Goal: Obtain resource: Download file/media

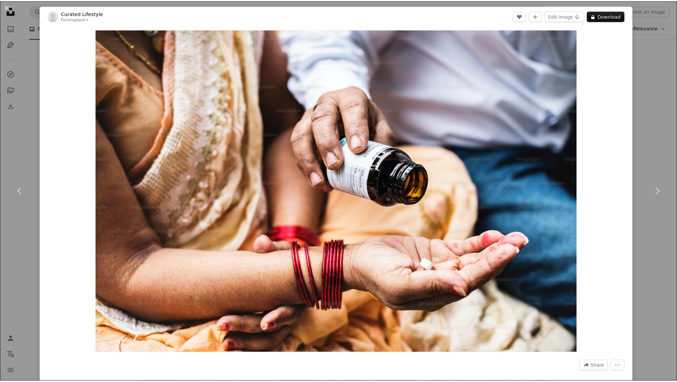
scroll to position [3163, 0]
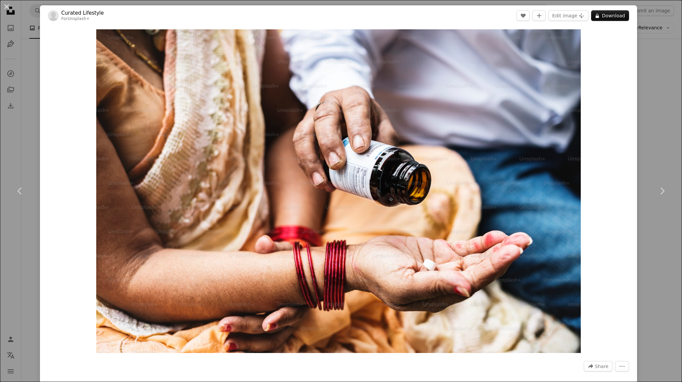
click at [600, 15] on button "A lock Download" at bounding box center [610, 15] width 38 height 11
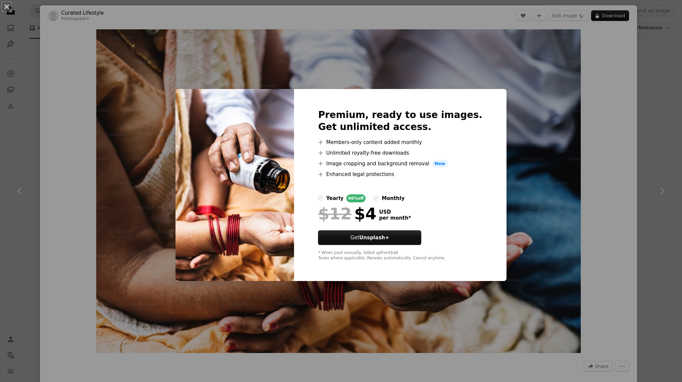
click at [626, 94] on div "An X shape Premium, ready to use images. Get unlimited access. A plus sign Memb…" at bounding box center [341, 191] width 682 height 382
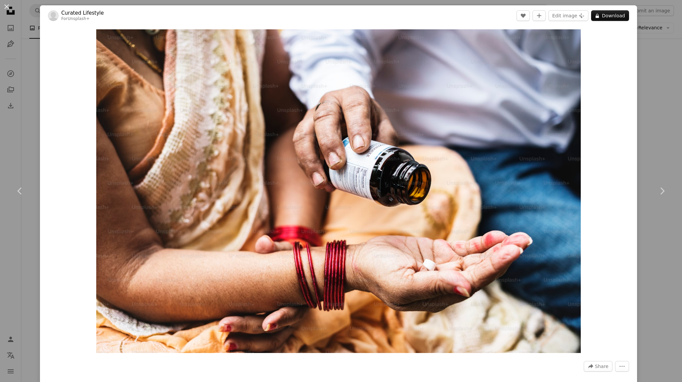
click at [653, 80] on div "An X shape Chevron left Chevron right Curated Lifestyle For Unsplash+ A heart A…" at bounding box center [341, 191] width 682 height 382
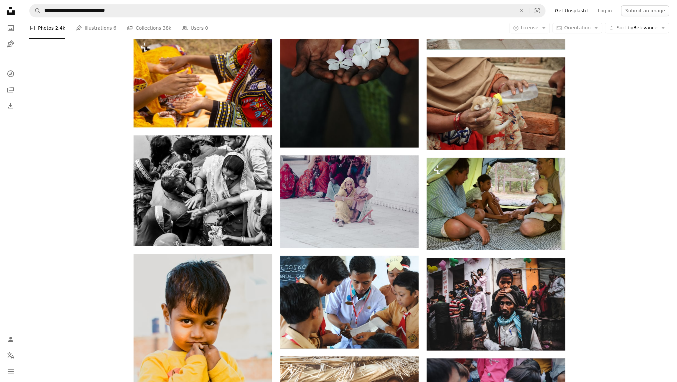
scroll to position [4462, 0]
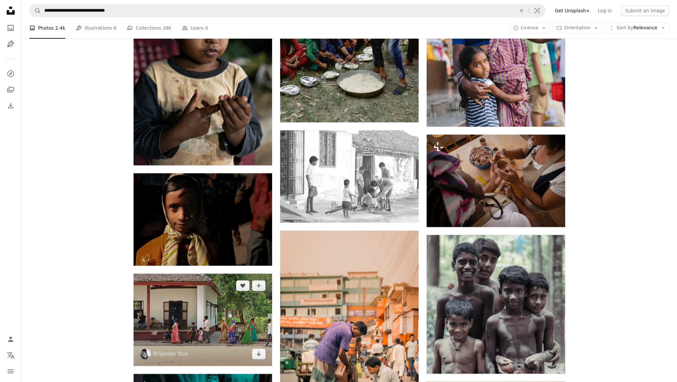
scroll to position [6527, 0]
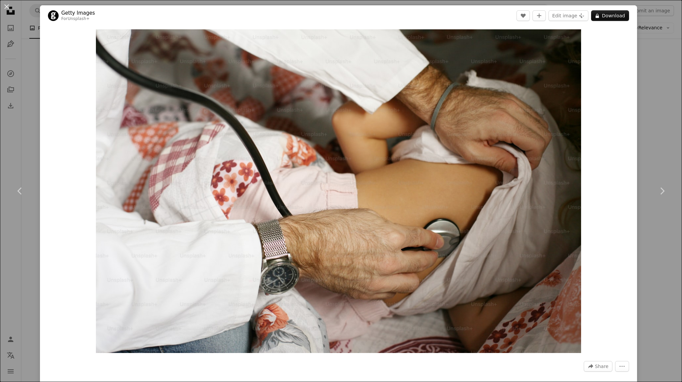
click at [670, 144] on div "An X shape Chevron left Chevron right Getty Images For Unsplash+ A heart A plus…" at bounding box center [341, 191] width 682 height 382
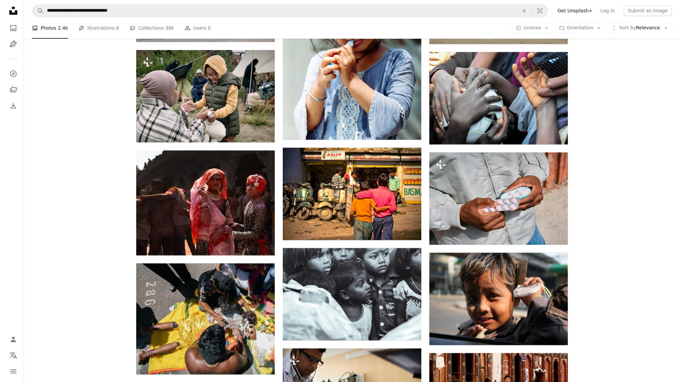
scroll to position [7592, 0]
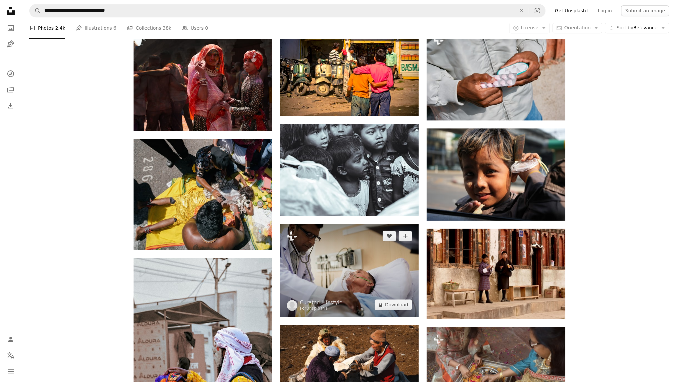
click at [341, 261] on img at bounding box center [349, 270] width 139 height 93
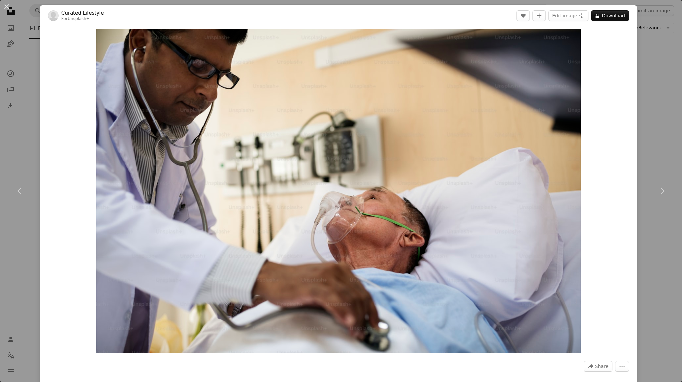
click at [653, 111] on div "An X shape Chevron left Chevron right Curated Lifestyle For Unsplash+ A heart A…" at bounding box center [341, 191] width 682 height 382
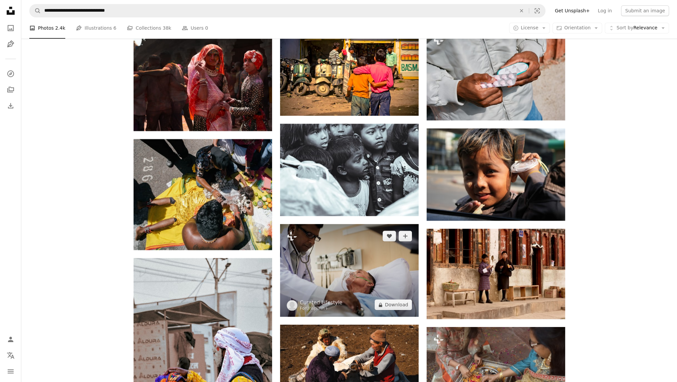
drag, startPoint x: 357, startPoint y: 265, endPoint x: 354, endPoint y: 262, distance: 3.5
click at [357, 264] on img at bounding box center [349, 270] width 139 height 93
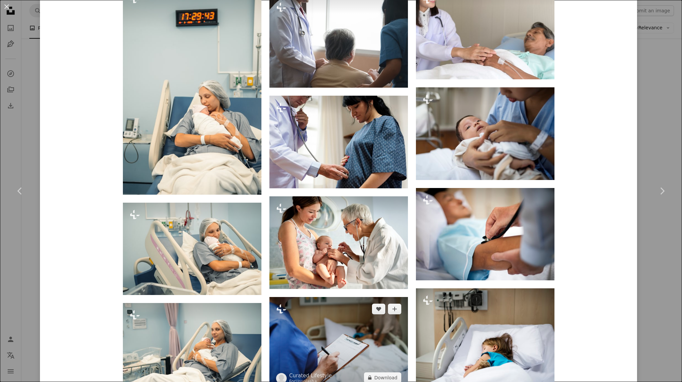
scroll to position [999, 0]
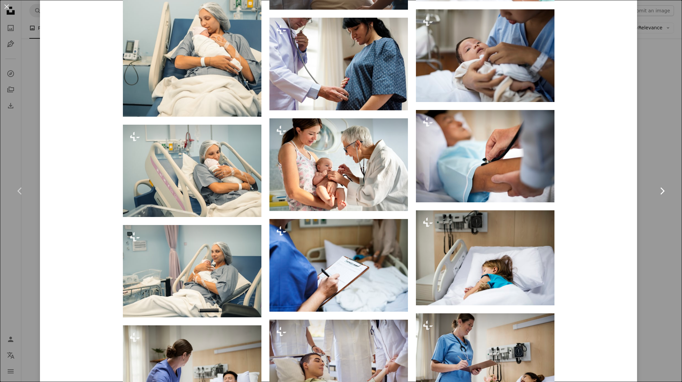
click at [642, 213] on link "Chevron right" at bounding box center [662, 191] width 40 height 64
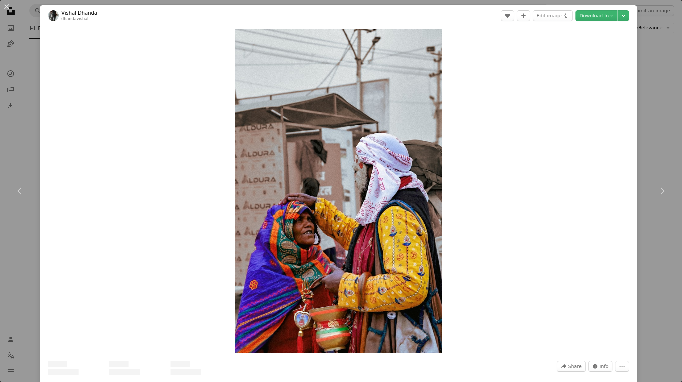
click at [24, 86] on div "An X shape Chevron left Chevron right [PERSON_NAME] dhandavishal A heart A plus…" at bounding box center [341, 191] width 682 height 382
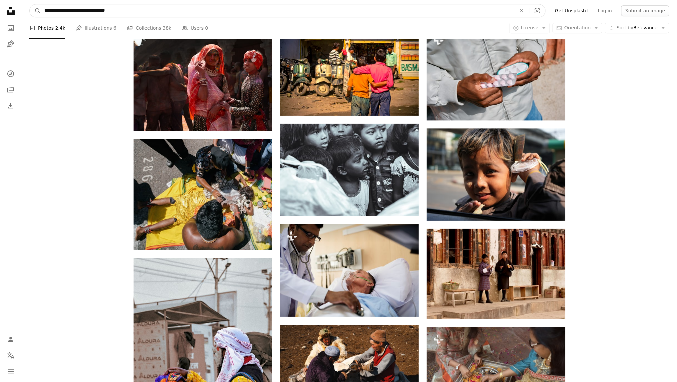
click at [67, 13] on input "**********" at bounding box center [277, 10] width 473 height 13
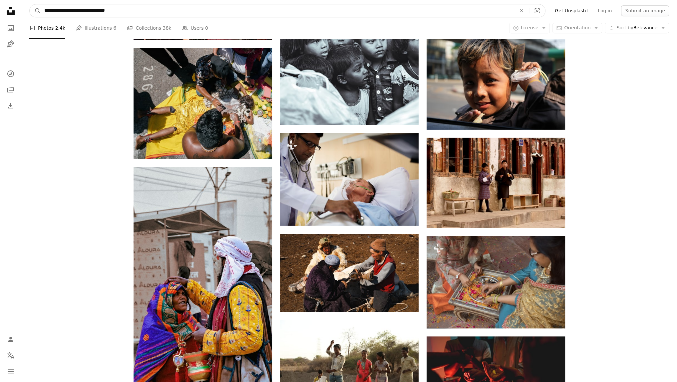
scroll to position [7692, 0]
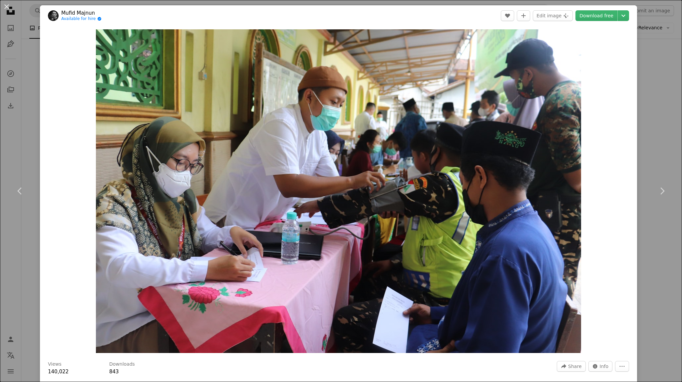
click at [657, 46] on div "An X shape Chevron left Chevron right Mufid Majnun Available for hire A checkma…" at bounding box center [341, 191] width 682 height 382
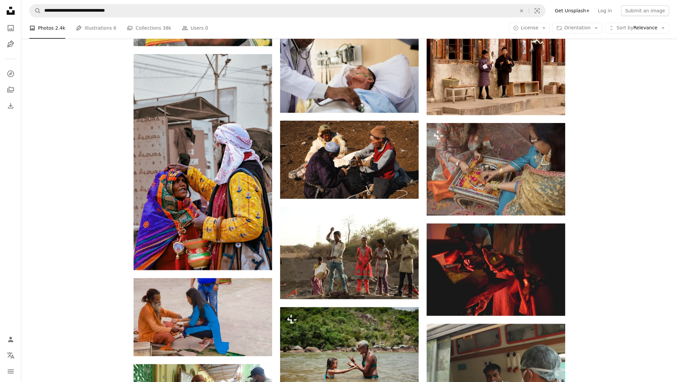
scroll to position [7859, 0]
